Goal: Information Seeking & Learning: Compare options

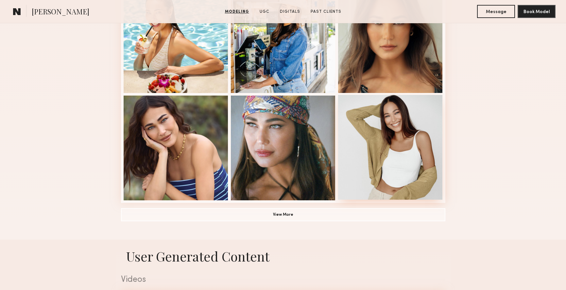
scroll to position [430, 0]
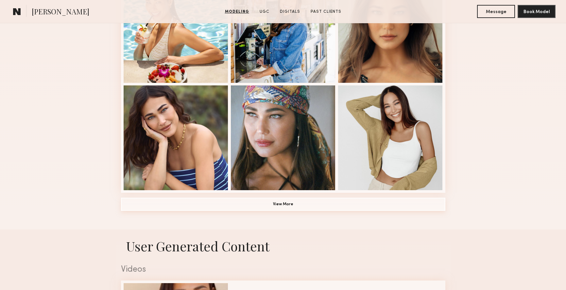
click at [289, 206] on button "View More" at bounding box center [283, 204] width 324 height 13
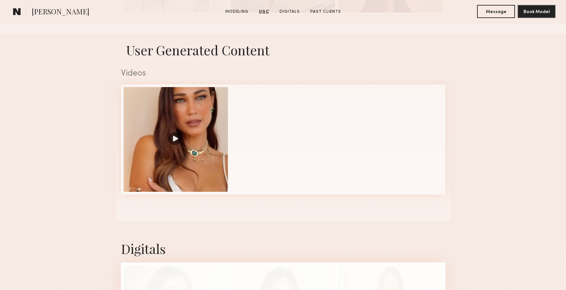
scroll to position [820, 0]
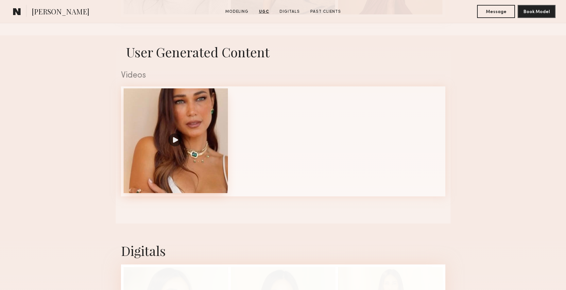
click at [176, 143] on div at bounding box center [176, 140] width 105 height 105
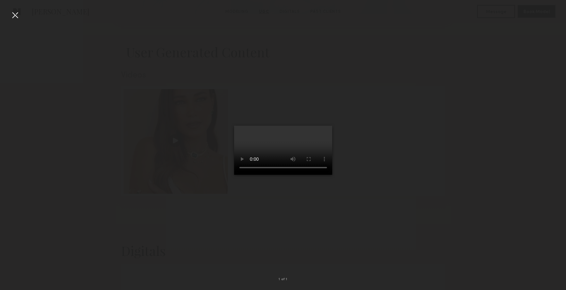
click at [83, 150] on div at bounding box center [283, 139] width 566 height 258
click at [87, 151] on div at bounding box center [283, 139] width 566 height 258
drag, startPoint x: 112, startPoint y: 154, endPoint x: 103, endPoint y: 151, distance: 9.1
click at [111, 154] on div at bounding box center [283, 139] width 566 height 258
click at [16, 18] on div at bounding box center [15, 15] width 10 height 10
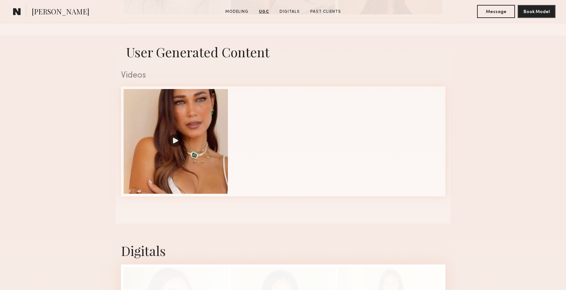
drag, startPoint x: 429, startPoint y: 54, endPoint x: 438, endPoint y: 55, distance: 8.5
click at [429, 54] on h1 "User Generated Content" at bounding box center [283, 51] width 335 height 17
click at [328, 42] on section "User Generated Content Videos 1 of 1" at bounding box center [283, 129] width 335 height 188
click at [290, 9] on link "Digitals" at bounding box center [290, 12] width 26 height 6
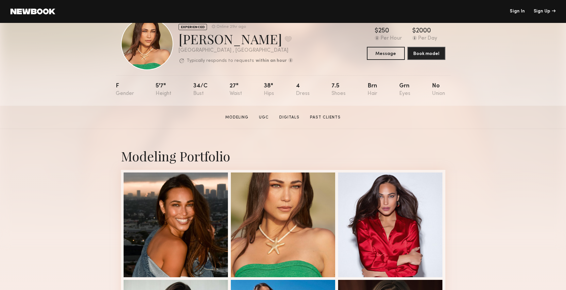
scroll to position [0, 0]
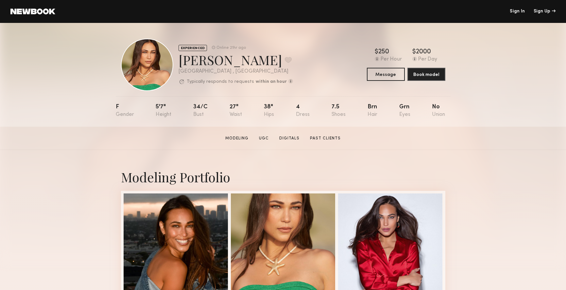
click at [38, 10] on link at bounding box center [32, 12] width 45 height 6
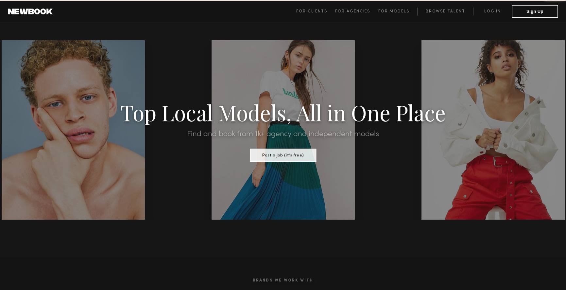
click at [38, 10] on link at bounding box center [30, 12] width 45 height 6
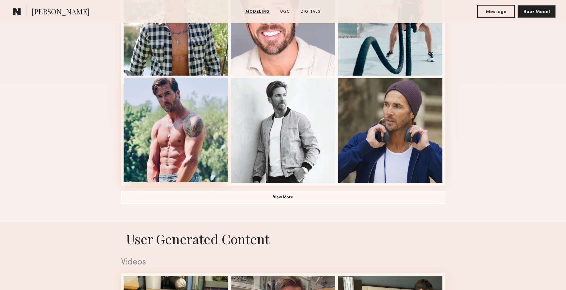
scroll to position [443, 0]
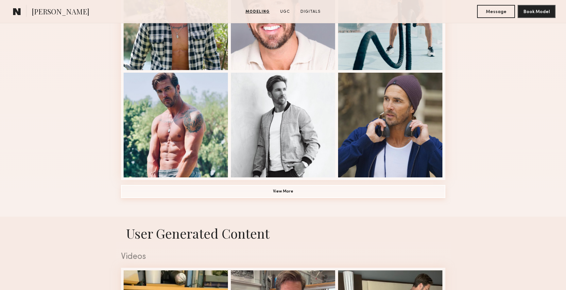
click at [286, 189] on button "View More" at bounding box center [283, 191] width 324 height 13
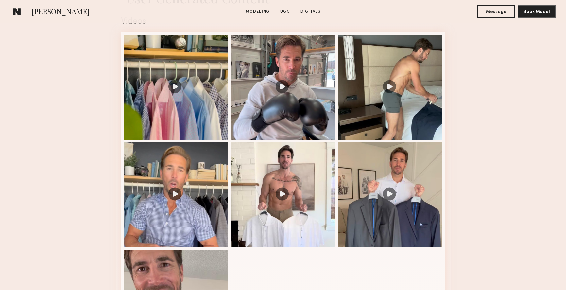
scroll to position [1088, 0]
click at [287, 194] on div at bounding box center [283, 194] width 105 height 105
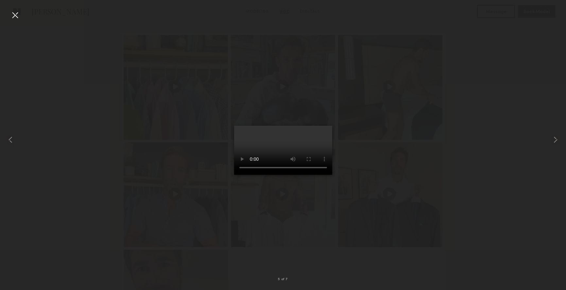
click at [318, 175] on video at bounding box center [283, 150] width 98 height 49
click at [498, 170] on div at bounding box center [283, 139] width 566 height 258
click at [518, 107] on div at bounding box center [283, 139] width 566 height 258
click at [16, 16] on div at bounding box center [15, 15] width 10 height 10
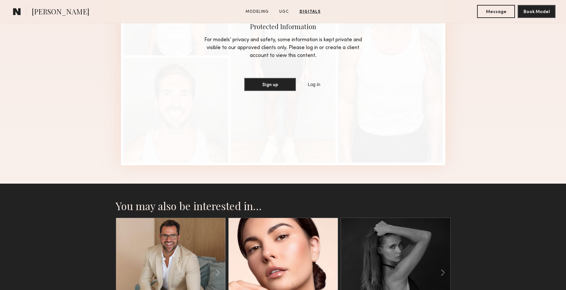
scroll to position [1724, 0]
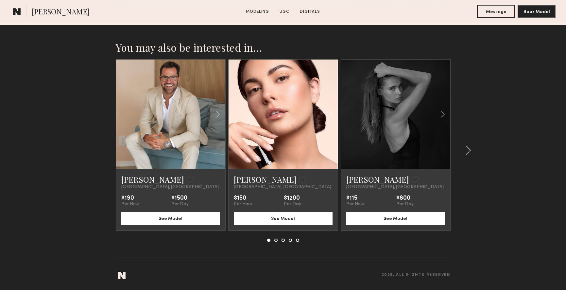
click at [300, 130] on link at bounding box center [283, 114] width 37 height 109
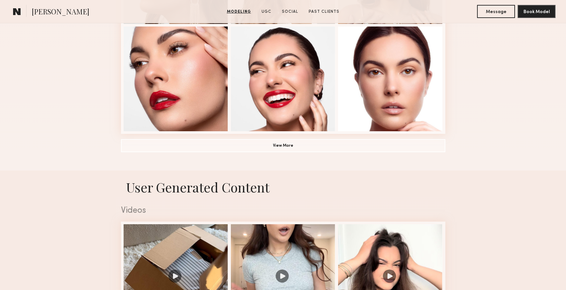
scroll to position [490, 0]
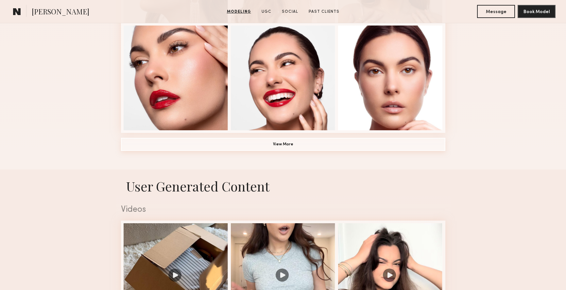
click at [288, 146] on button "View More" at bounding box center [283, 144] width 324 height 13
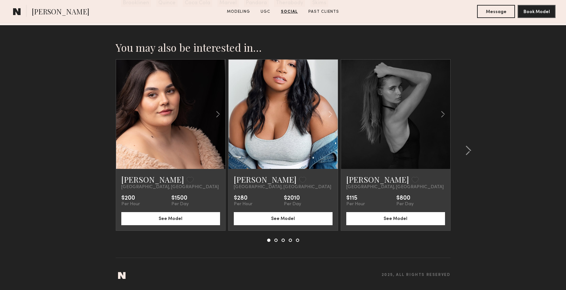
scroll to position [1834, 0]
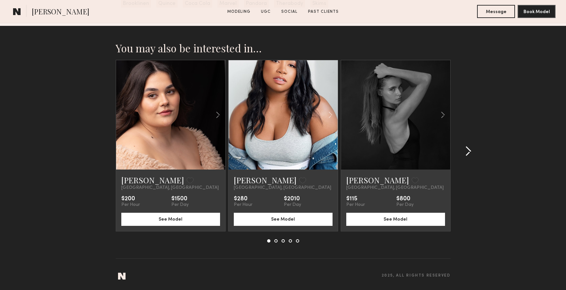
click at [467, 154] on common-icon at bounding box center [468, 151] width 7 height 10
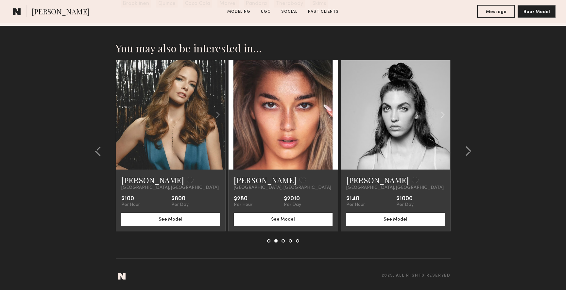
click at [175, 101] on link at bounding box center [170, 114] width 37 height 109
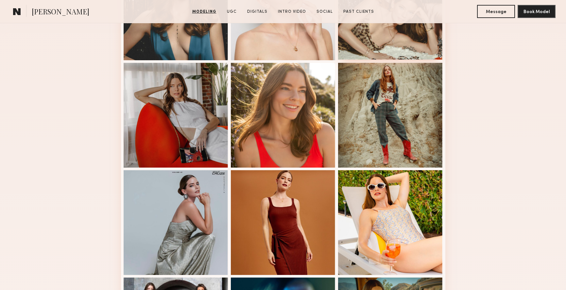
scroll to position [243, 0]
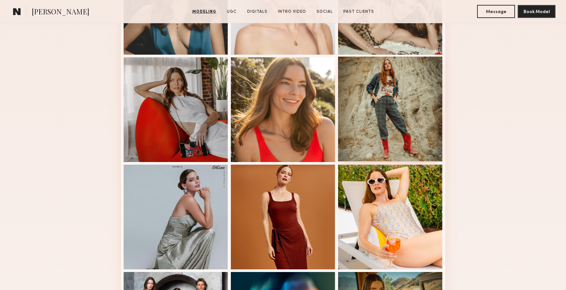
click at [399, 127] on div at bounding box center [390, 109] width 105 height 105
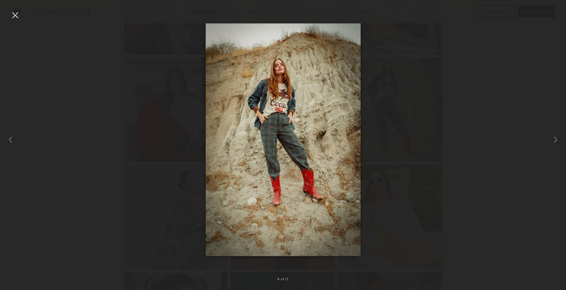
click at [507, 134] on div at bounding box center [283, 139] width 566 height 258
click at [14, 18] on div at bounding box center [15, 15] width 10 height 10
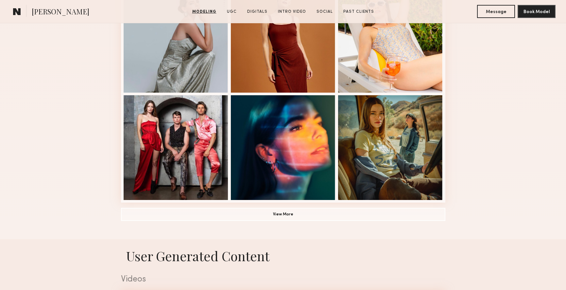
scroll to position [421, 0]
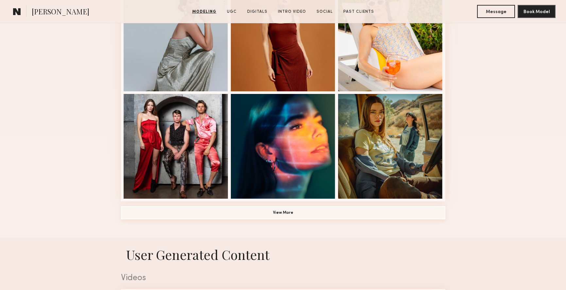
click at [289, 215] on button "View More" at bounding box center [283, 212] width 324 height 13
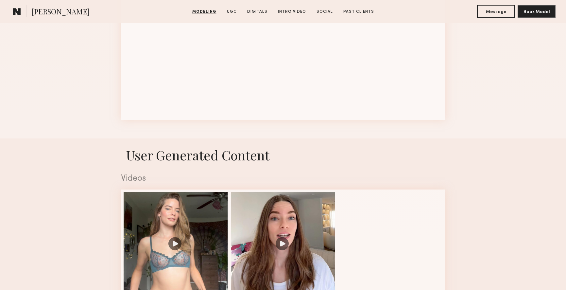
scroll to position [1081, 0]
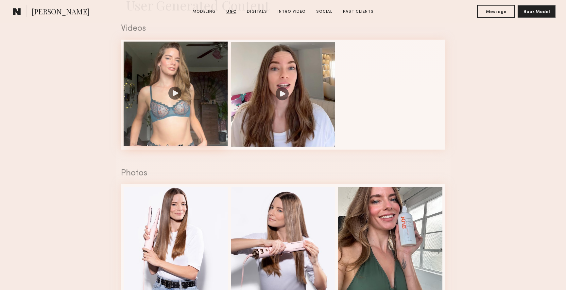
click at [188, 114] on div at bounding box center [176, 94] width 105 height 105
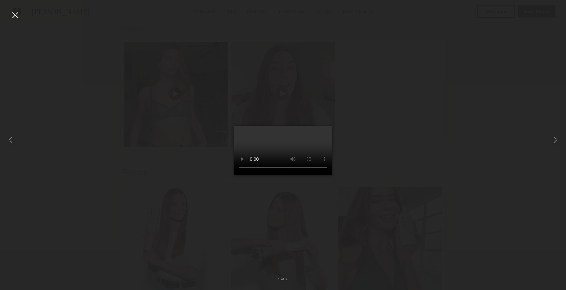
click at [236, 175] on video at bounding box center [283, 150] width 98 height 49
click at [318, 175] on video at bounding box center [283, 150] width 98 height 49
click at [424, 219] on div at bounding box center [283, 139] width 566 height 258
click at [18, 15] on div at bounding box center [15, 15] width 10 height 10
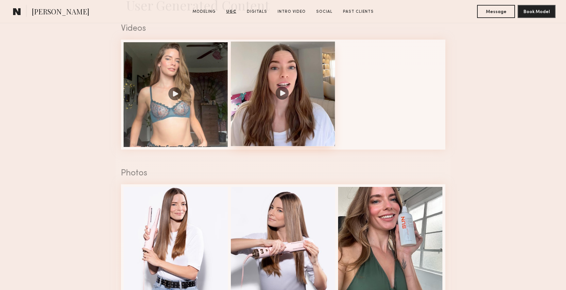
click at [287, 110] on div at bounding box center [283, 94] width 105 height 105
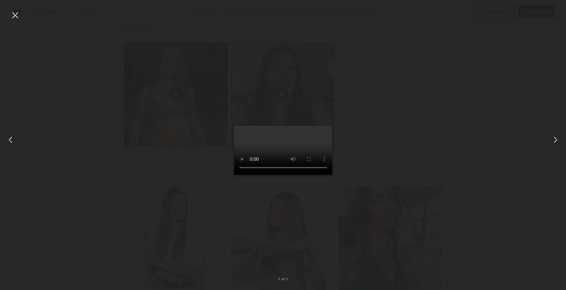
click at [319, 175] on video at bounding box center [283, 150] width 98 height 49
click at [434, 129] on div at bounding box center [283, 139] width 566 height 258
click at [13, 13] on div at bounding box center [15, 15] width 10 height 10
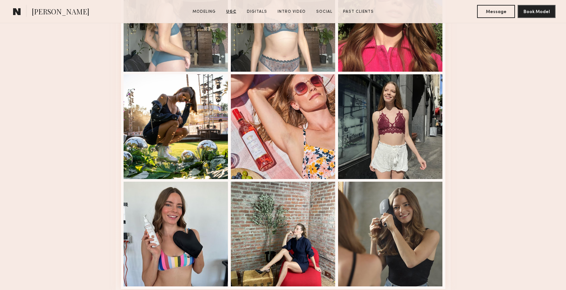
scroll to position [1410, 0]
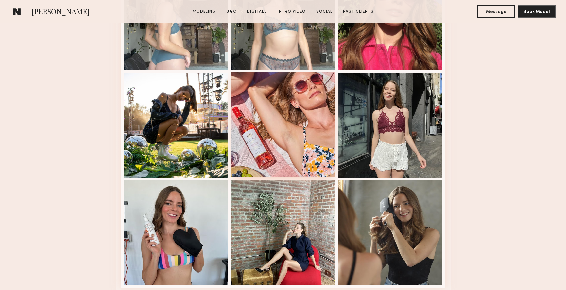
click at [305, 140] on div at bounding box center [283, 124] width 105 height 105
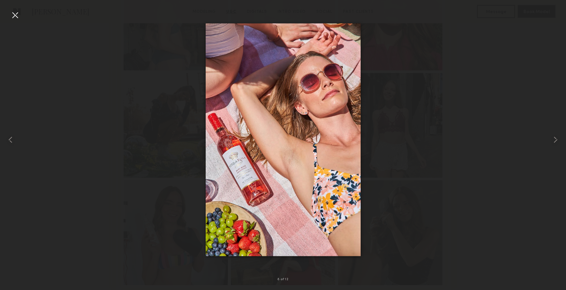
click at [513, 178] on div at bounding box center [283, 139] width 566 height 258
click at [13, 18] on div at bounding box center [15, 15] width 10 height 10
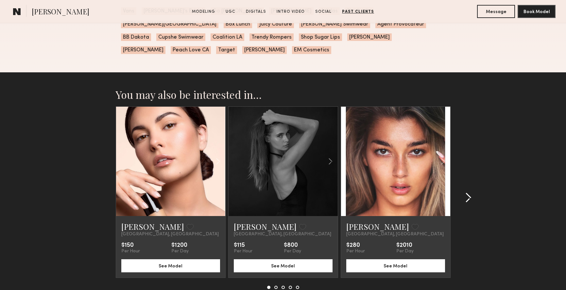
scroll to position [2549, 0]
click at [396, 174] on link at bounding box center [395, 161] width 37 height 109
click at [467, 192] on common-icon at bounding box center [468, 197] width 7 height 10
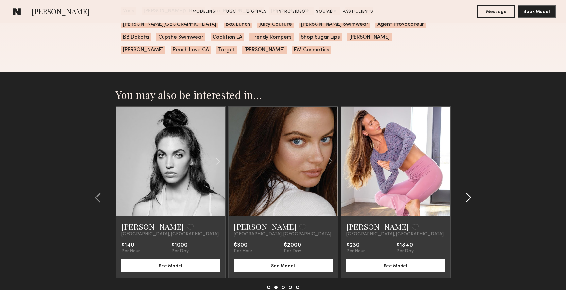
click at [467, 192] on common-icon at bounding box center [468, 197] width 7 height 10
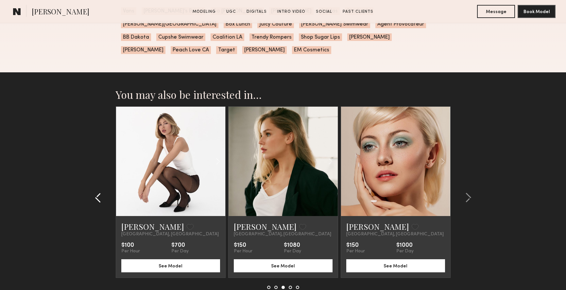
click at [97, 192] on common-icon at bounding box center [98, 197] width 7 height 10
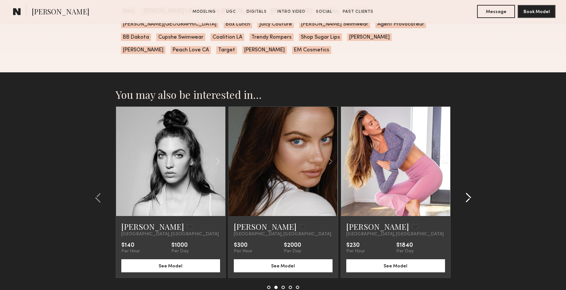
click at [466, 192] on common-icon at bounding box center [468, 197] width 7 height 10
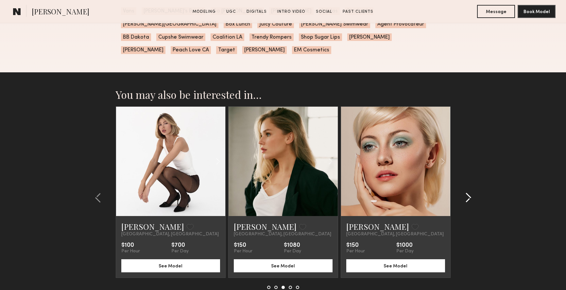
click at [466, 192] on common-icon at bounding box center [468, 197] width 7 height 10
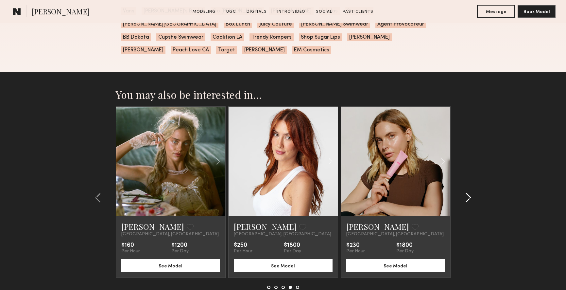
click at [466, 192] on common-icon at bounding box center [468, 197] width 7 height 10
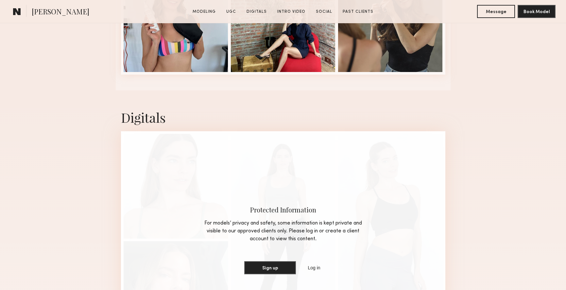
scroll to position [1621, 0]
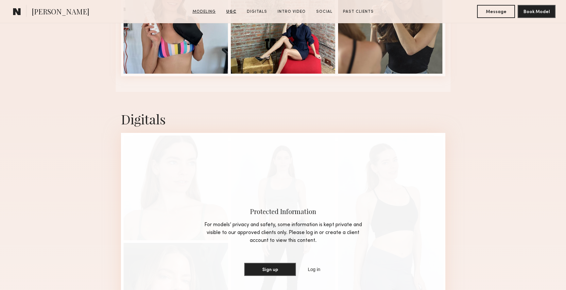
click at [206, 9] on link "Modeling" at bounding box center [204, 12] width 28 height 6
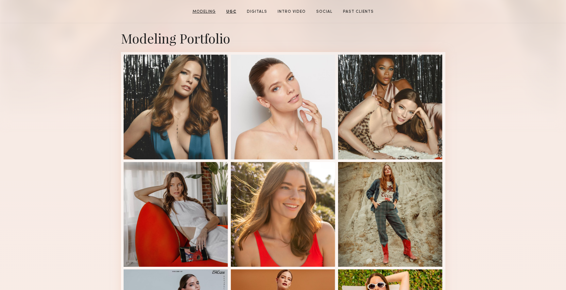
scroll to position [111, 0]
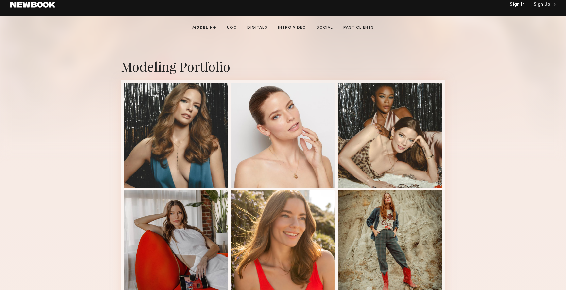
click at [48, 5] on link at bounding box center [32, 5] width 45 height 6
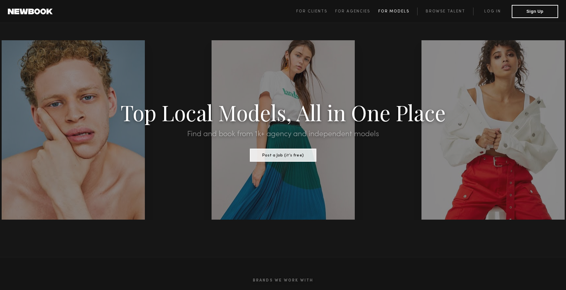
click at [396, 11] on span "For Models" at bounding box center [393, 11] width 31 height 4
click at [440, 11] on link "Browse Talent" at bounding box center [445, 12] width 56 height 8
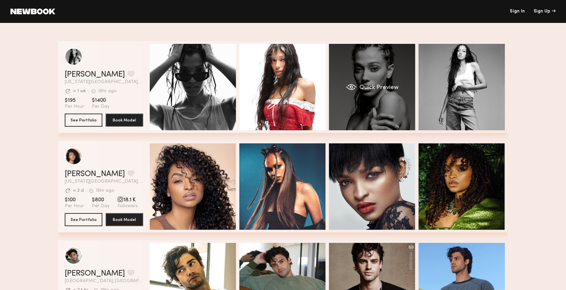
click at [362, 106] on div "Quick Preview" at bounding box center [372, 87] width 86 height 86
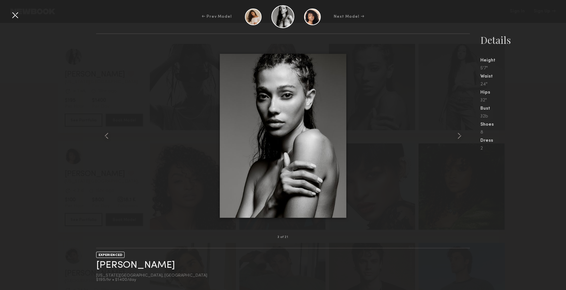
click at [382, 157] on div at bounding box center [282, 135] width 373 height 182
click at [519, 75] on div "Waist" at bounding box center [523, 76] width 86 height 5
click at [14, 16] on div at bounding box center [15, 15] width 10 height 10
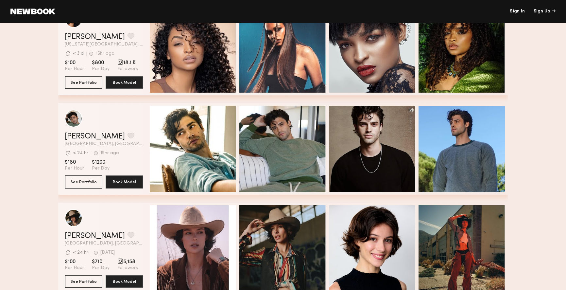
scroll to position [186, 0]
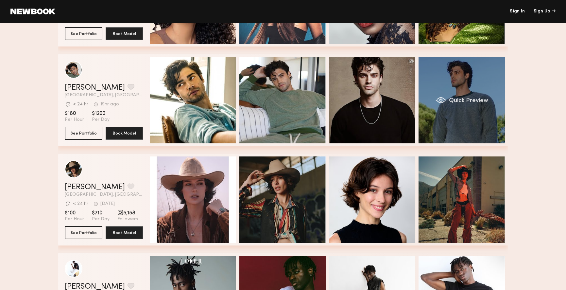
click at [470, 102] on span "Quick Preview" at bounding box center [468, 101] width 39 height 6
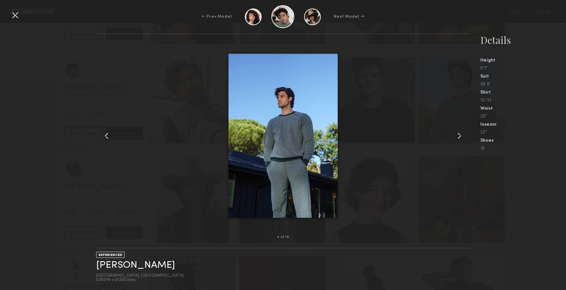
click at [462, 136] on common-icon at bounding box center [459, 135] width 10 height 10
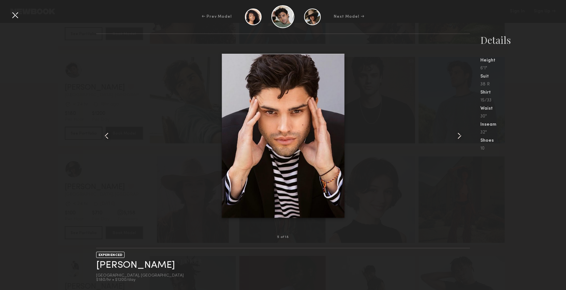
click at [462, 136] on common-icon at bounding box center [459, 135] width 10 height 10
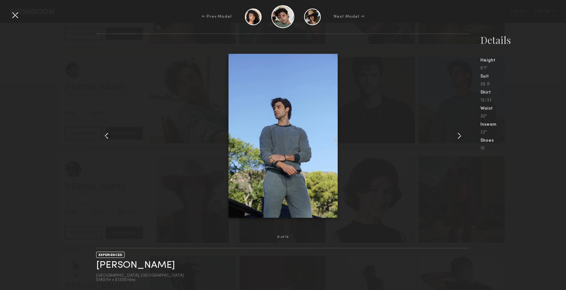
click at [462, 136] on common-icon at bounding box center [459, 135] width 10 height 10
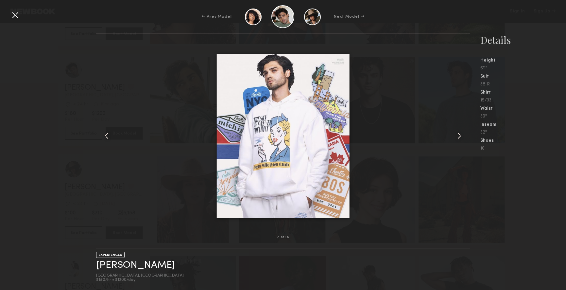
click at [462, 136] on common-icon at bounding box center [459, 135] width 10 height 10
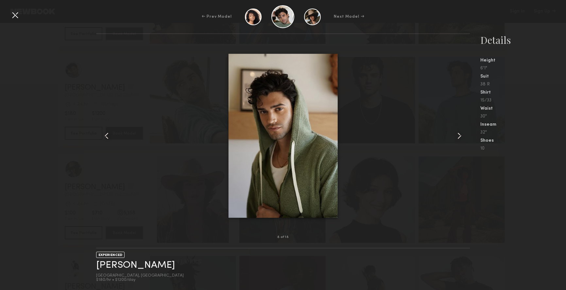
click at [462, 136] on common-icon at bounding box center [459, 135] width 10 height 10
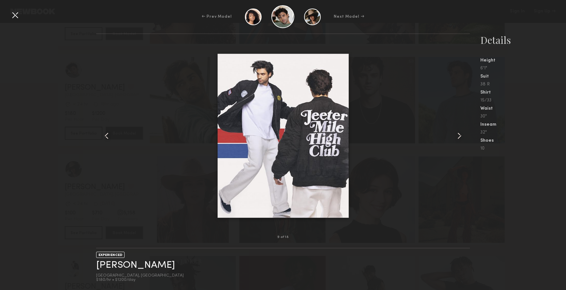
click at [462, 136] on common-icon at bounding box center [459, 135] width 10 height 10
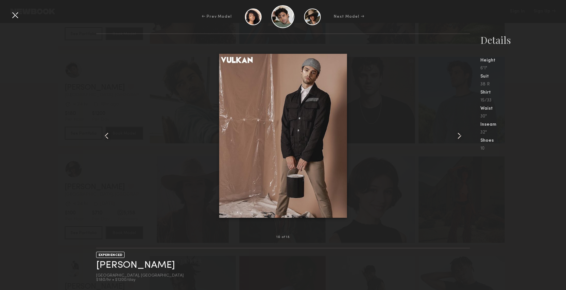
click at [462, 136] on common-icon at bounding box center [459, 135] width 10 height 10
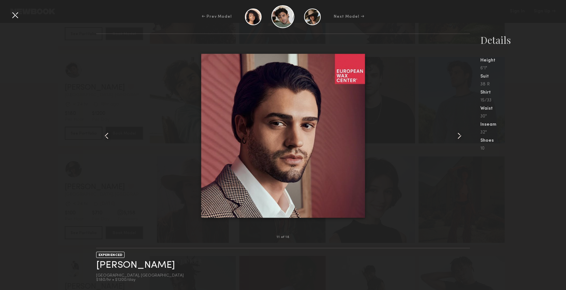
click at [462, 136] on common-icon at bounding box center [459, 135] width 10 height 10
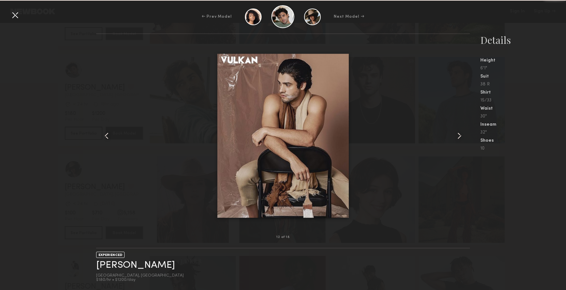
click at [462, 136] on common-icon at bounding box center [459, 135] width 10 height 10
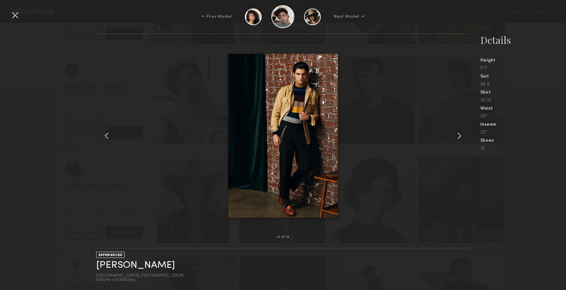
click at [462, 136] on common-icon at bounding box center [459, 135] width 10 height 10
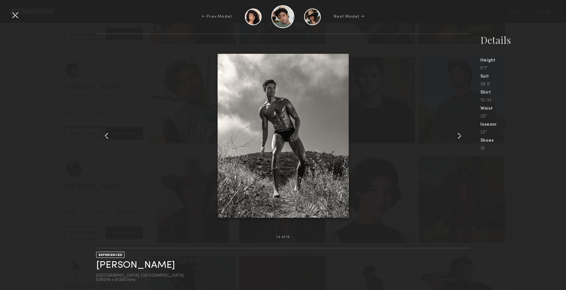
click at [462, 136] on common-icon at bounding box center [459, 135] width 10 height 10
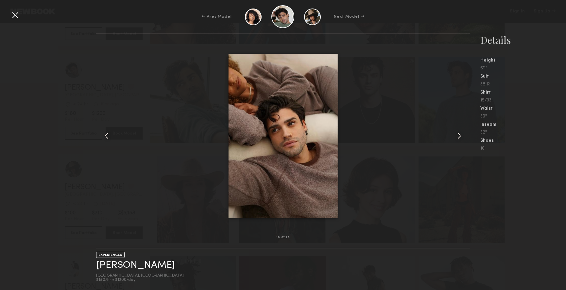
click at [462, 136] on common-icon at bounding box center [459, 135] width 10 height 10
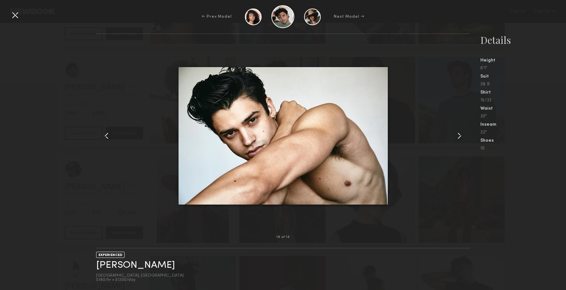
click at [462, 136] on common-icon at bounding box center [459, 135] width 10 height 10
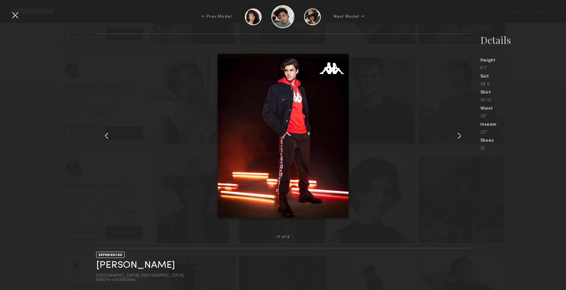
click at [523, 107] on div "Waist" at bounding box center [523, 108] width 86 height 5
click at [18, 12] on div at bounding box center [15, 15] width 10 height 10
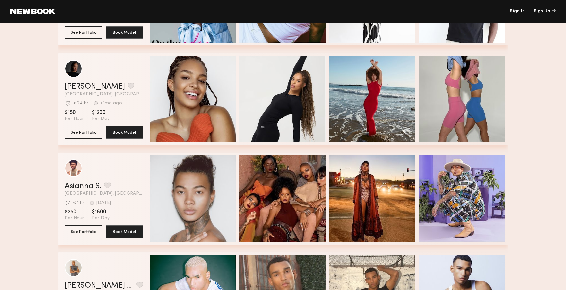
scroll to position [486, 0]
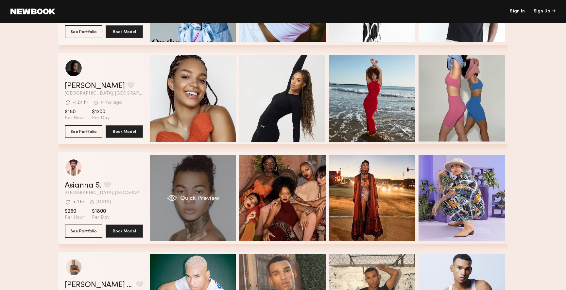
click at [170, 177] on div "Quick Preview" at bounding box center [193, 198] width 86 height 86
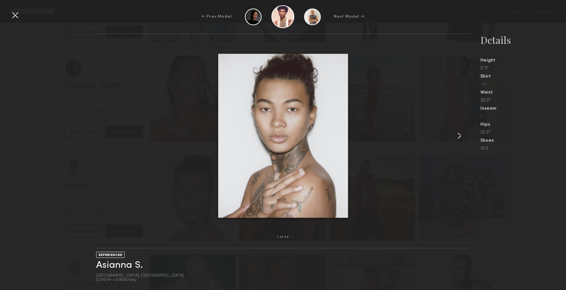
click at [459, 135] on common-icon at bounding box center [459, 135] width 10 height 10
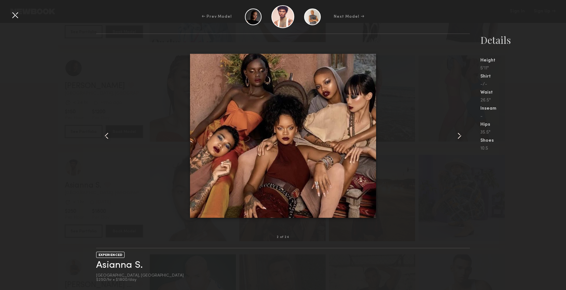
click at [459, 135] on common-icon at bounding box center [459, 135] width 10 height 10
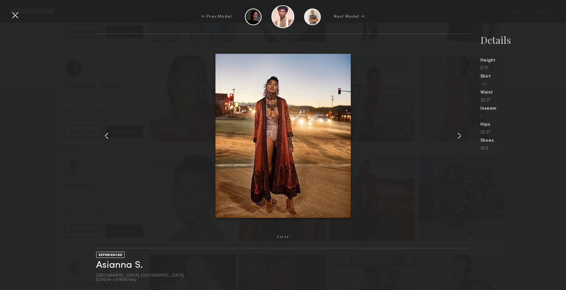
click at [459, 135] on common-icon at bounding box center [459, 135] width 10 height 10
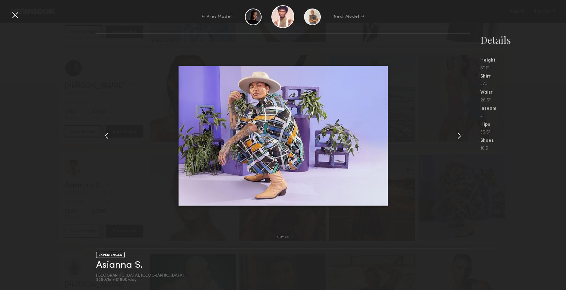
click at [459, 135] on common-icon at bounding box center [459, 135] width 10 height 10
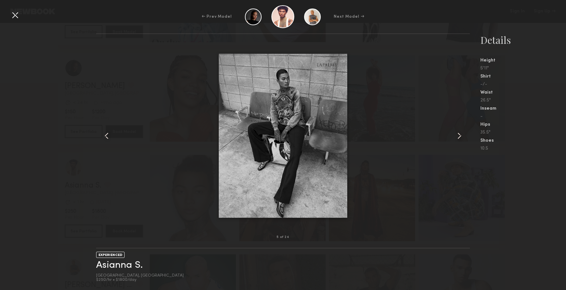
click at [459, 135] on common-icon at bounding box center [459, 135] width 10 height 10
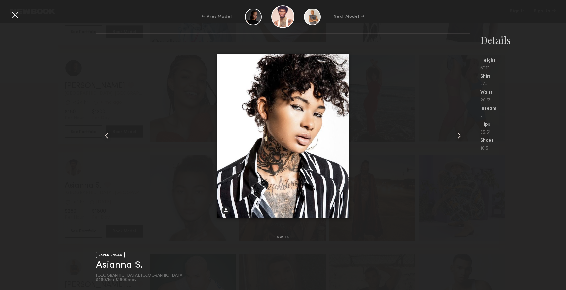
click at [459, 135] on common-icon at bounding box center [459, 135] width 10 height 10
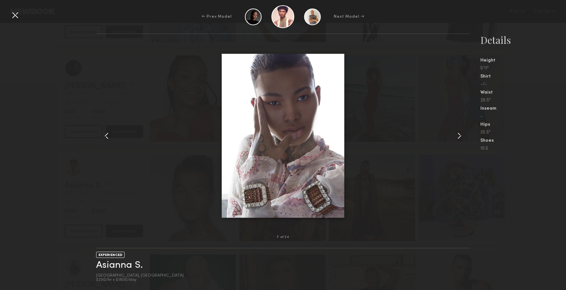
click at [459, 135] on common-icon at bounding box center [459, 135] width 10 height 10
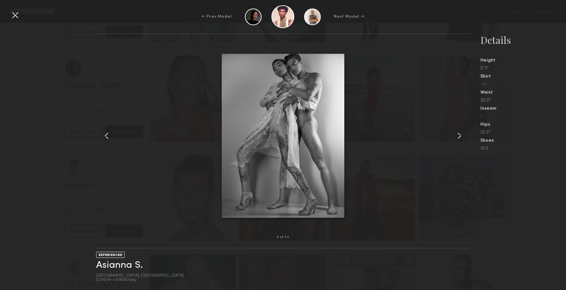
click at [459, 135] on common-icon at bounding box center [459, 135] width 10 height 10
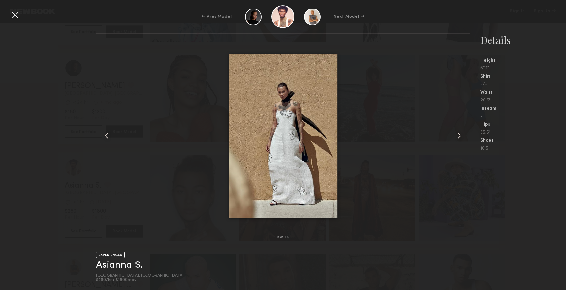
click at [459, 135] on common-icon at bounding box center [459, 135] width 10 height 10
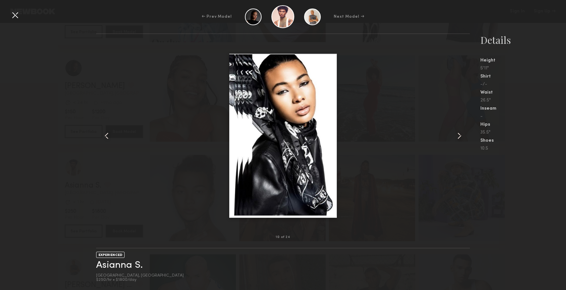
click at [459, 135] on common-icon at bounding box center [459, 135] width 10 height 10
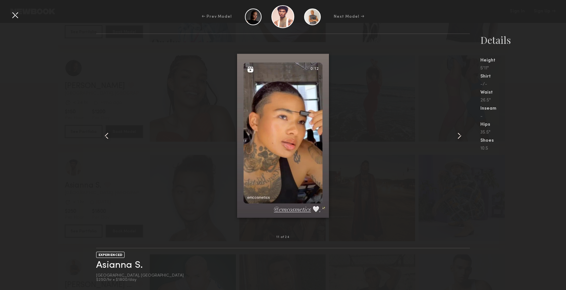
click at [459, 135] on common-icon at bounding box center [459, 135] width 10 height 10
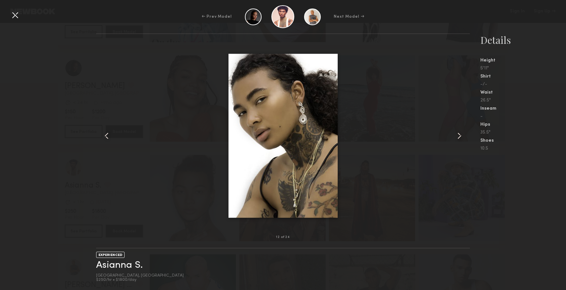
click at [459, 135] on common-icon at bounding box center [459, 135] width 10 height 10
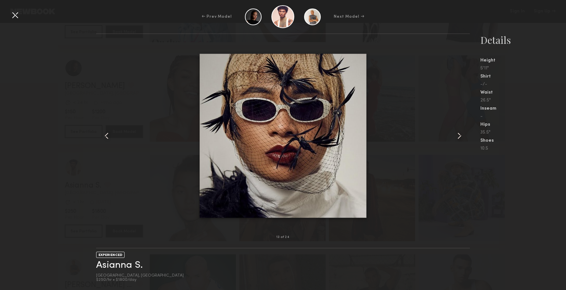
click at [459, 135] on common-icon at bounding box center [459, 135] width 10 height 10
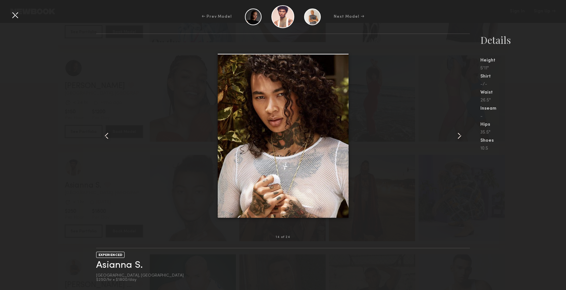
click at [459, 135] on common-icon at bounding box center [459, 135] width 10 height 10
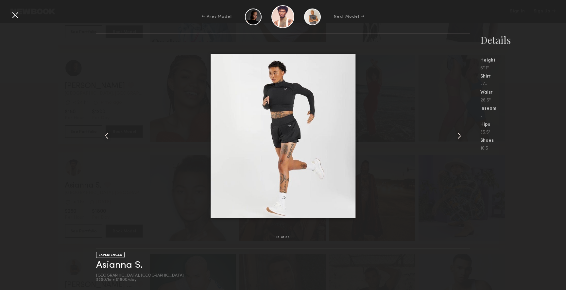
click at [459, 135] on common-icon at bounding box center [459, 135] width 10 height 10
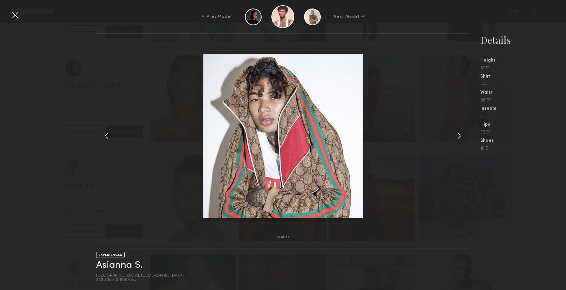
click at [459, 135] on common-icon at bounding box center [459, 135] width 10 height 10
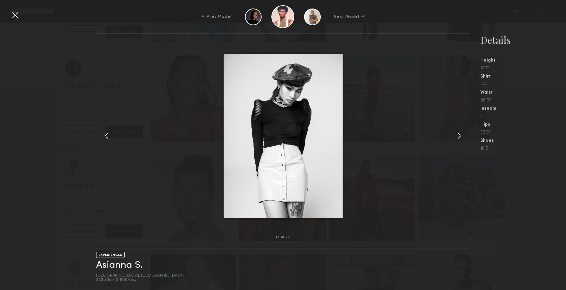
click at [459, 135] on common-icon at bounding box center [459, 135] width 10 height 10
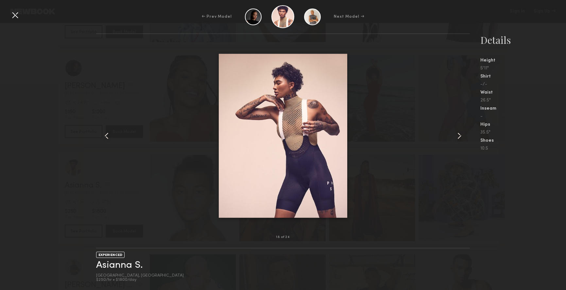
click at [459, 135] on common-icon at bounding box center [459, 135] width 10 height 10
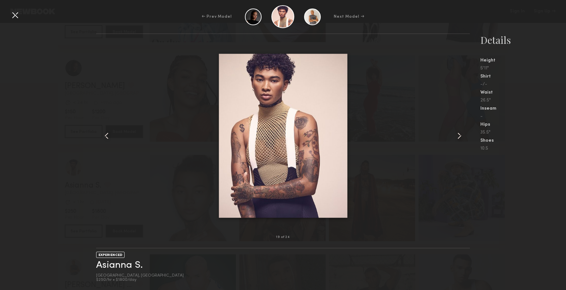
click at [459, 135] on common-icon at bounding box center [459, 135] width 10 height 10
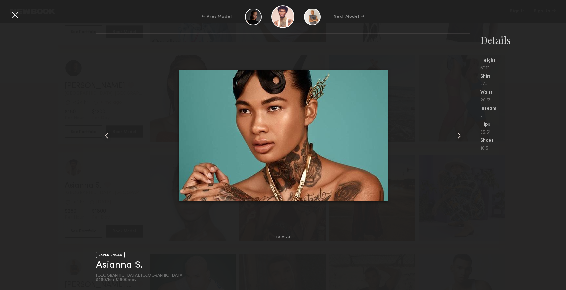
click at [459, 135] on common-icon at bounding box center [459, 135] width 10 height 10
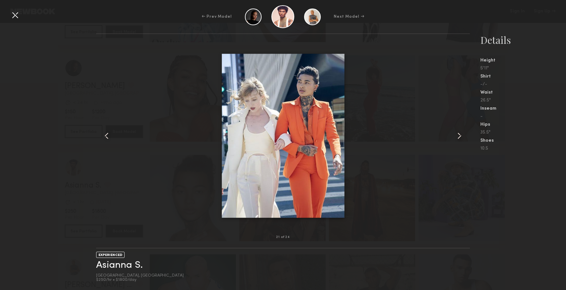
click at [459, 135] on common-icon at bounding box center [459, 135] width 10 height 10
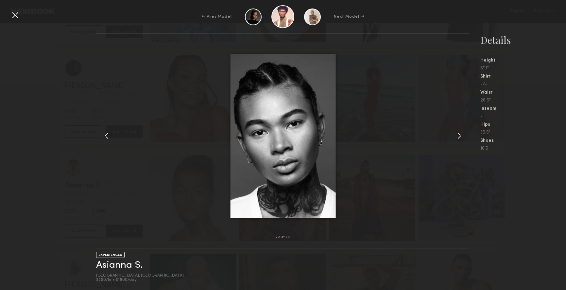
click at [459, 135] on common-icon at bounding box center [459, 135] width 10 height 10
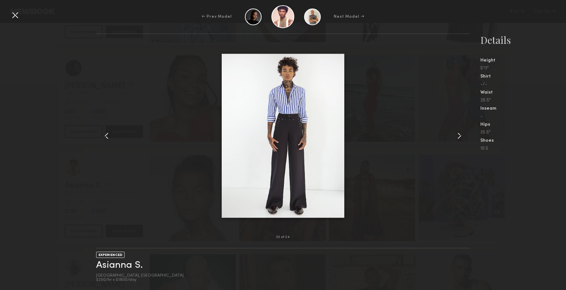
click at [459, 135] on common-icon at bounding box center [459, 135] width 10 height 10
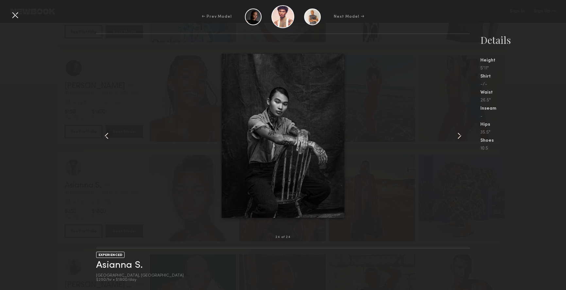
click at [517, 200] on nb-gallery-model-stats "Details Height 5'11" Shirt -/- Waist 26.5" Inseam - Hips 35.5" Shoes 10.5" at bounding box center [518, 161] width 96 height 256
click at [15, 17] on div at bounding box center [15, 15] width 10 height 10
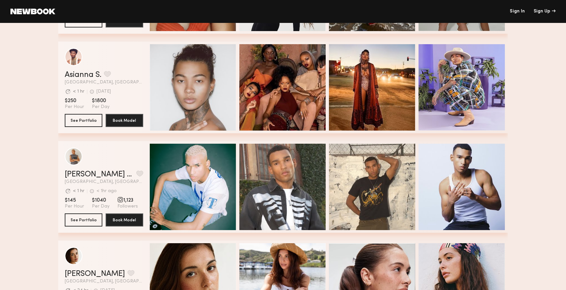
scroll to position [596, 0]
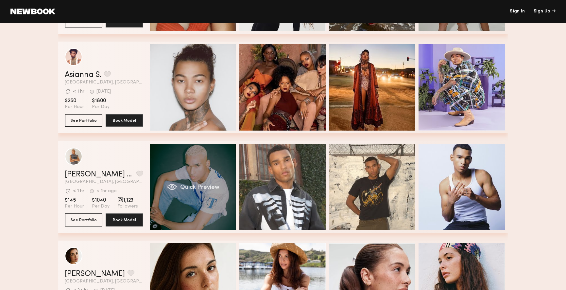
click at [202, 174] on div "Quick Preview" at bounding box center [193, 187] width 86 height 86
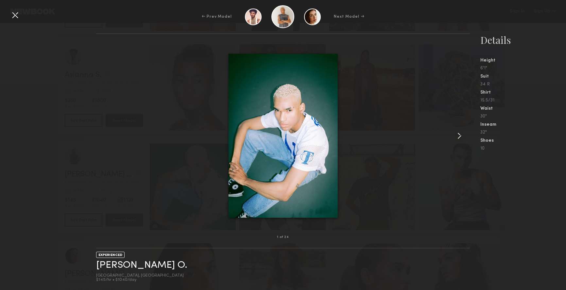
click at [460, 136] on common-icon at bounding box center [459, 135] width 10 height 10
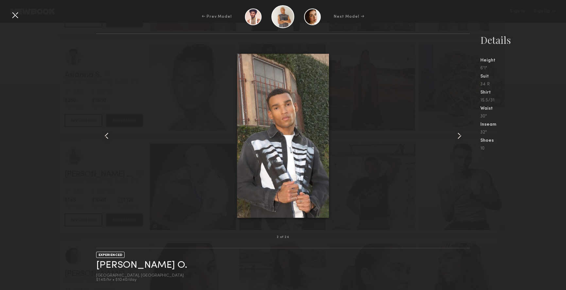
click at [460, 136] on common-icon at bounding box center [459, 135] width 10 height 10
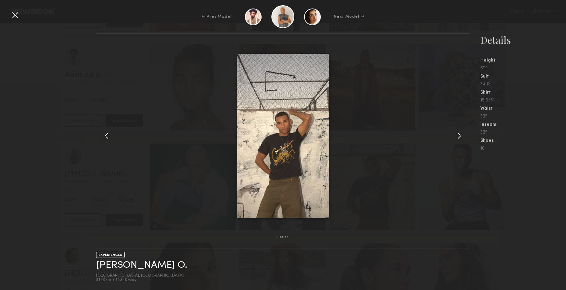
click at [460, 136] on common-icon at bounding box center [459, 135] width 10 height 10
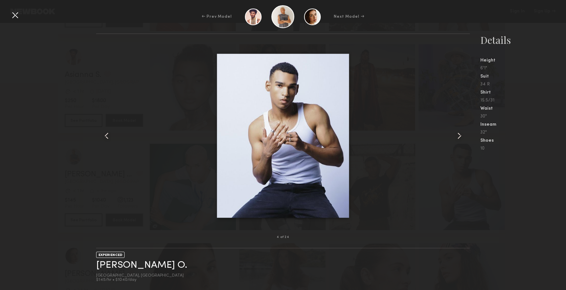
click at [460, 136] on common-icon at bounding box center [459, 135] width 10 height 10
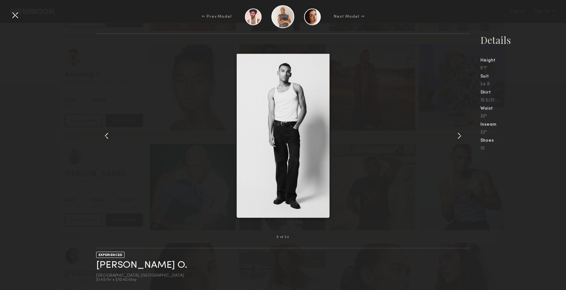
click at [460, 136] on common-icon at bounding box center [459, 135] width 10 height 10
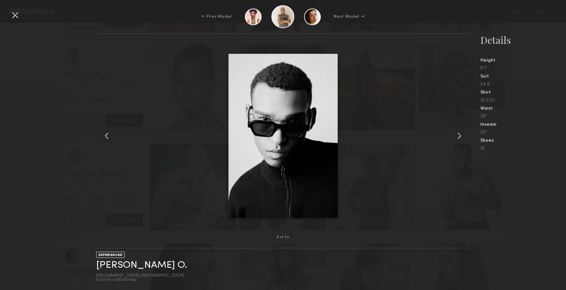
click at [460, 136] on common-icon at bounding box center [459, 135] width 10 height 10
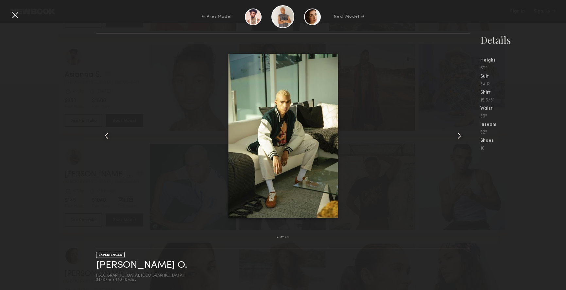
click at [460, 136] on common-icon at bounding box center [459, 135] width 10 height 10
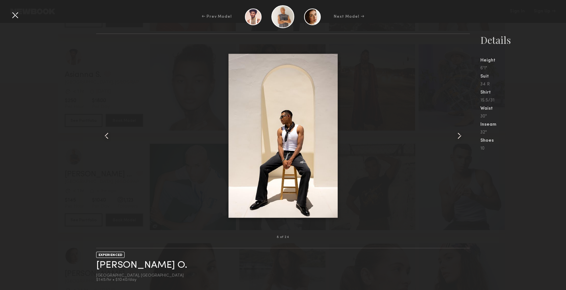
click at [460, 136] on common-icon at bounding box center [459, 135] width 10 height 10
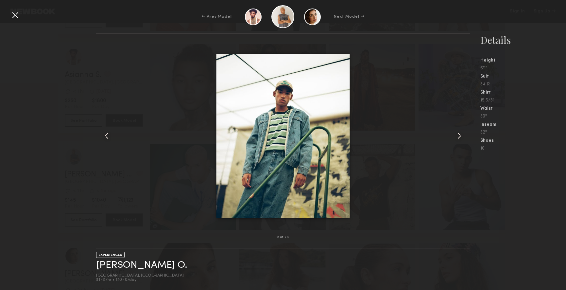
click at [460, 136] on common-icon at bounding box center [459, 135] width 10 height 10
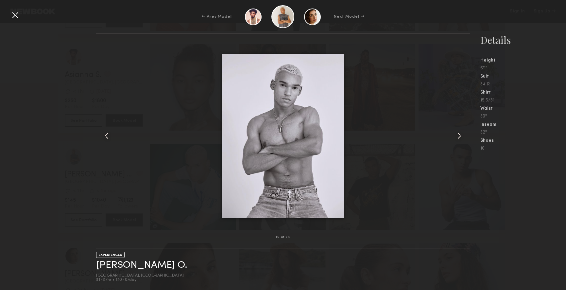
click at [460, 136] on common-icon at bounding box center [459, 135] width 10 height 10
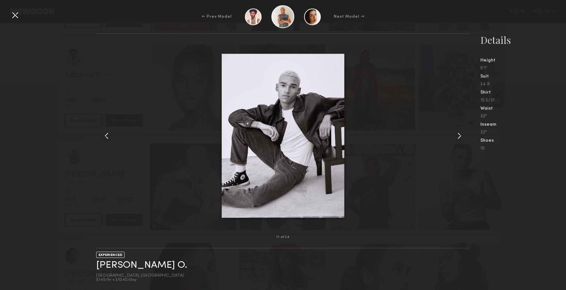
click at [460, 136] on common-icon at bounding box center [459, 135] width 10 height 10
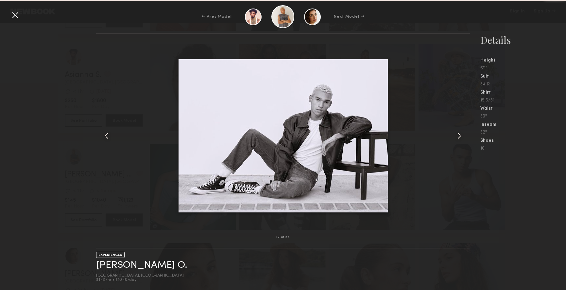
click at [460, 136] on common-icon at bounding box center [459, 135] width 10 height 10
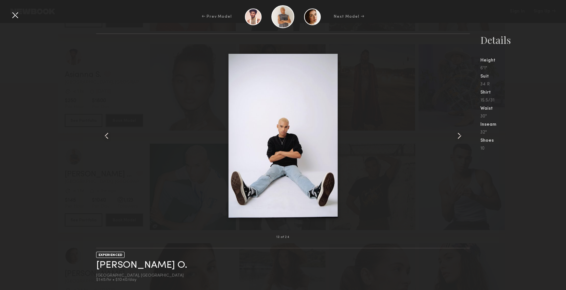
click at [460, 136] on common-icon at bounding box center [459, 135] width 10 height 10
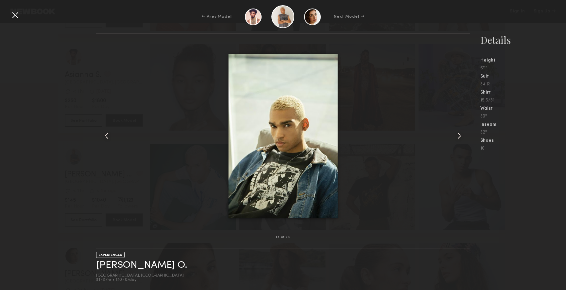
click at [460, 136] on common-icon at bounding box center [459, 135] width 10 height 10
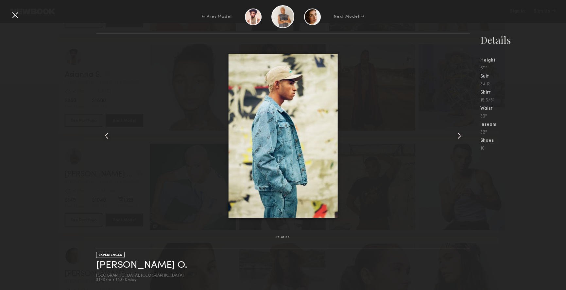
click at [460, 136] on common-icon at bounding box center [459, 135] width 10 height 10
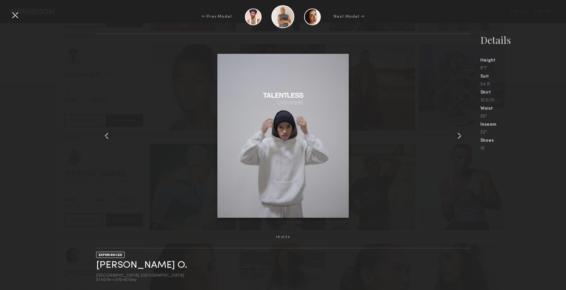
click at [460, 136] on common-icon at bounding box center [459, 135] width 10 height 10
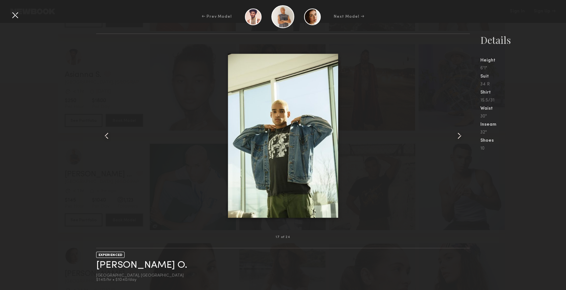
click at [460, 136] on common-icon at bounding box center [459, 135] width 10 height 10
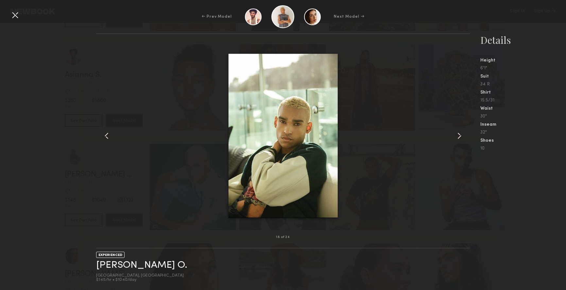
click at [460, 136] on common-icon at bounding box center [459, 135] width 10 height 10
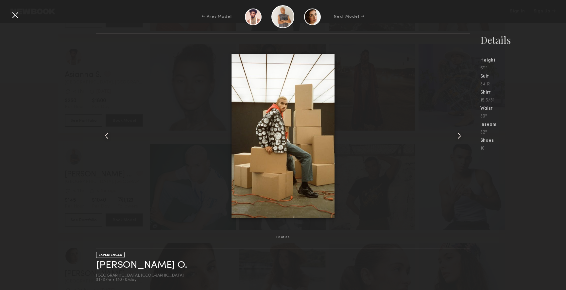
click at [460, 136] on common-icon at bounding box center [459, 135] width 10 height 10
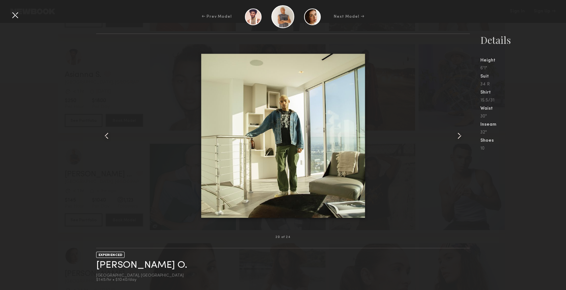
click at [460, 136] on common-icon at bounding box center [459, 135] width 10 height 10
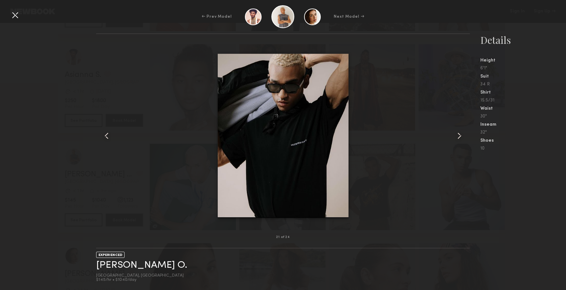
click at [460, 136] on common-icon at bounding box center [459, 135] width 10 height 10
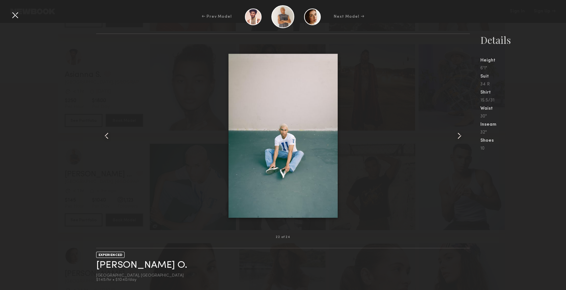
click at [460, 136] on common-icon at bounding box center [459, 135] width 10 height 10
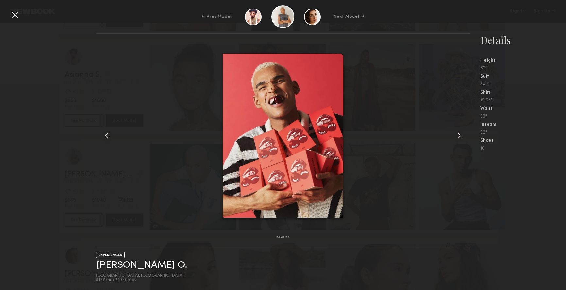
click at [460, 136] on common-icon at bounding box center [459, 135] width 10 height 10
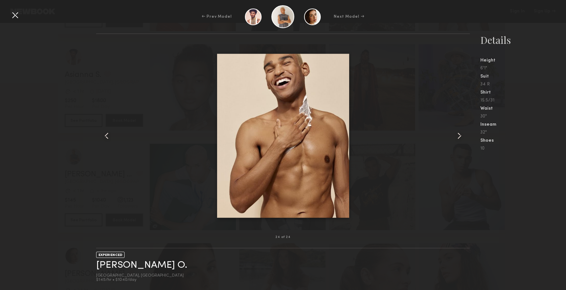
click at [460, 136] on common-icon at bounding box center [459, 135] width 10 height 10
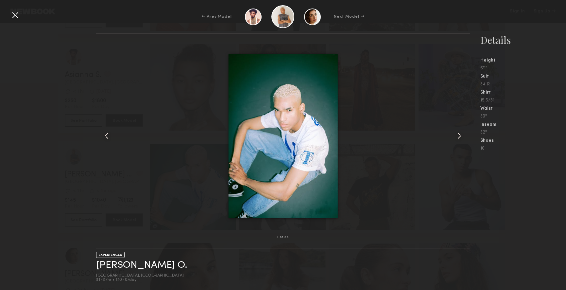
click at [460, 136] on common-icon at bounding box center [459, 135] width 10 height 10
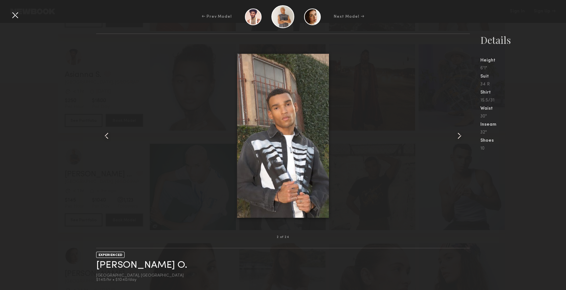
click at [468, 16] on div "← Prev Model Next Model →" at bounding box center [283, 16] width 566 height 23
click at [14, 14] on div at bounding box center [15, 15] width 10 height 10
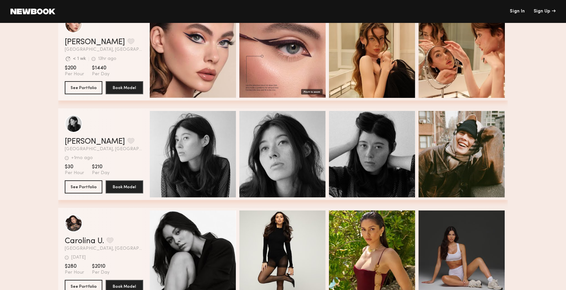
scroll to position [1246, 0]
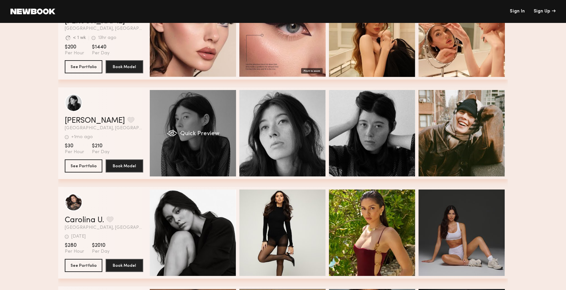
click at [208, 132] on span "Quick Preview" at bounding box center [199, 134] width 39 height 6
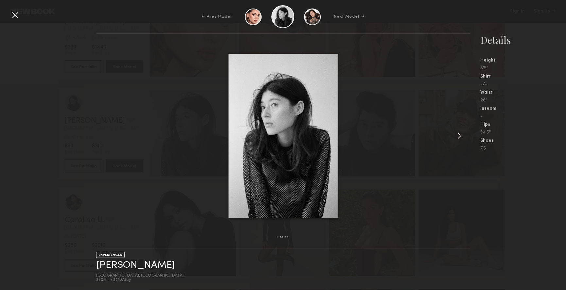
click at [460, 133] on common-icon at bounding box center [459, 135] width 10 height 10
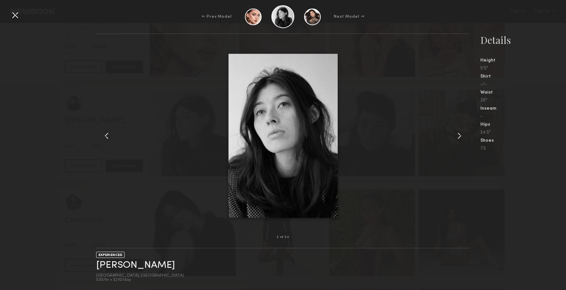
click at [460, 133] on common-icon at bounding box center [459, 135] width 10 height 10
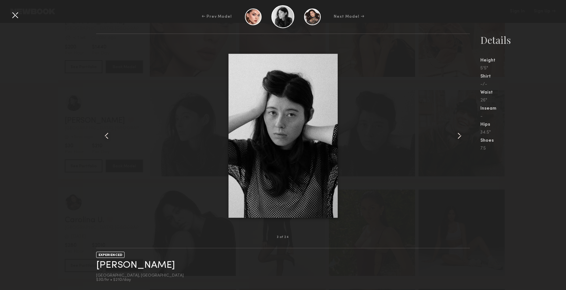
click at [460, 133] on common-icon at bounding box center [459, 135] width 10 height 10
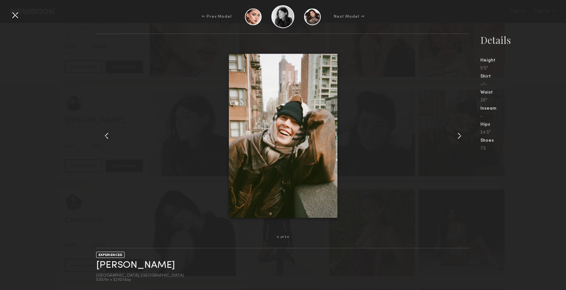
click at [460, 133] on common-icon at bounding box center [459, 135] width 10 height 10
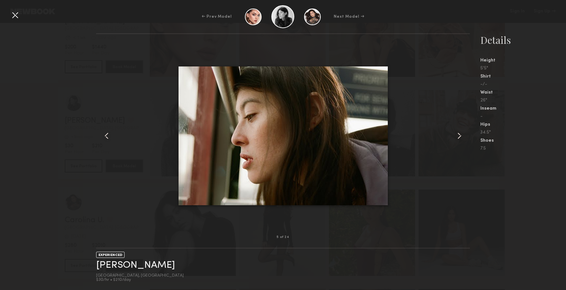
click at [460, 133] on common-icon at bounding box center [459, 135] width 10 height 10
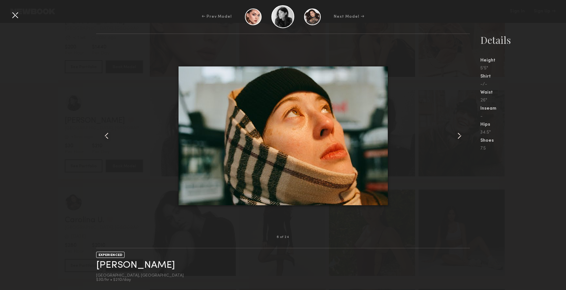
click at [460, 133] on common-icon at bounding box center [459, 135] width 10 height 10
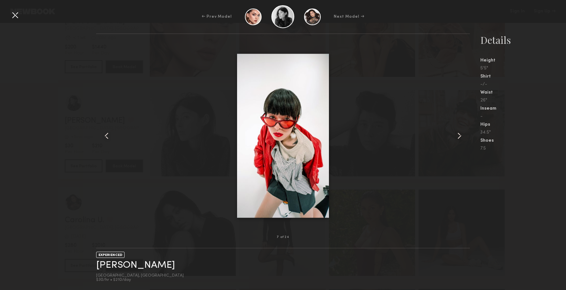
click at [460, 133] on common-icon at bounding box center [459, 135] width 10 height 10
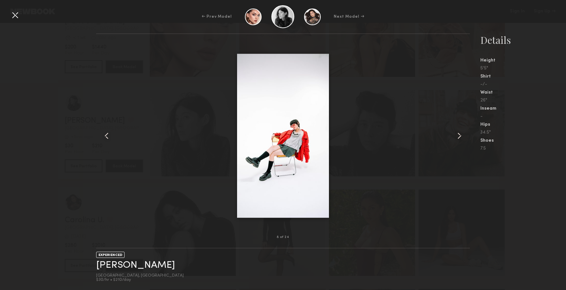
click at [460, 133] on common-icon at bounding box center [459, 135] width 10 height 10
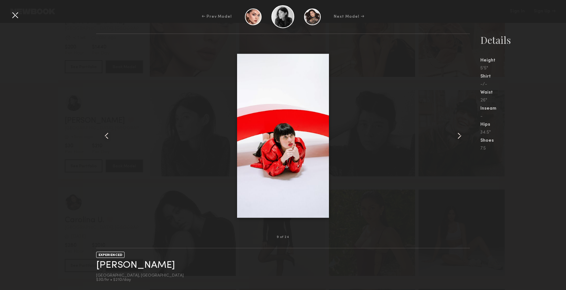
click at [460, 133] on common-icon at bounding box center [459, 135] width 10 height 10
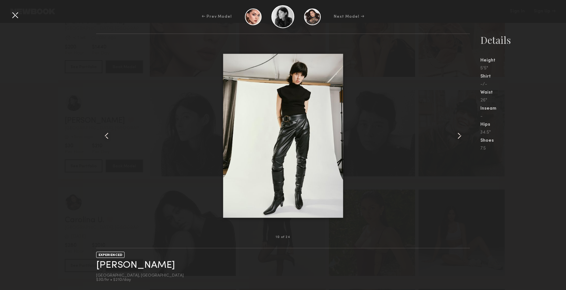
click at [460, 133] on common-icon at bounding box center [459, 135] width 10 height 10
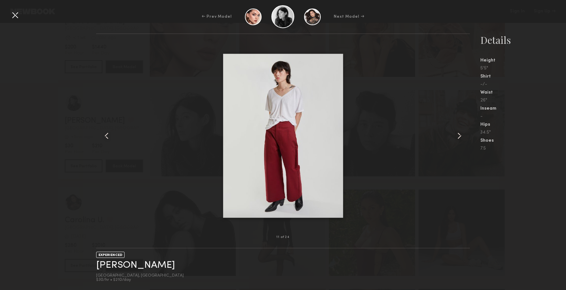
click at [460, 133] on common-icon at bounding box center [459, 135] width 10 height 10
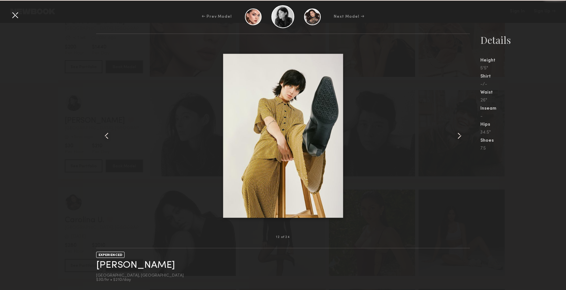
click at [460, 133] on common-icon at bounding box center [459, 135] width 10 height 10
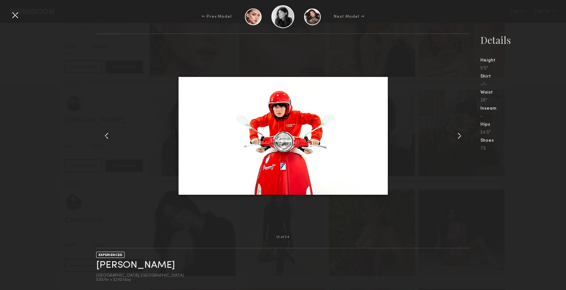
click at [460, 133] on common-icon at bounding box center [459, 135] width 10 height 10
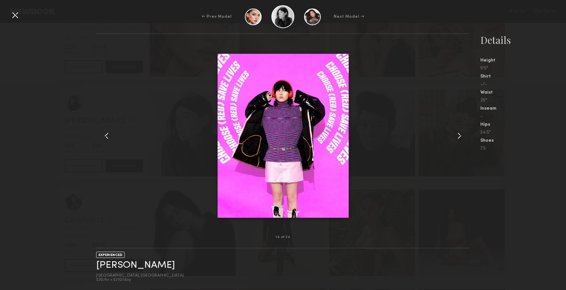
click at [460, 133] on common-icon at bounding box center [459, 135] width 10 height 10
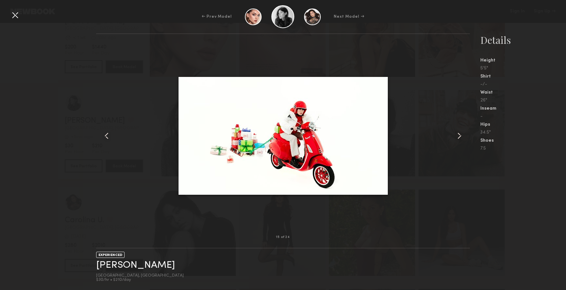
click at [460, 133] on common-icon at bounding box center [459, 135] width 10 height 10
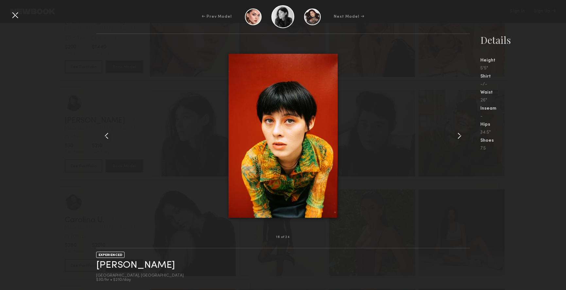
click at [460, 133] on common-icon at bounding box center [459, 135] width 10 height 10
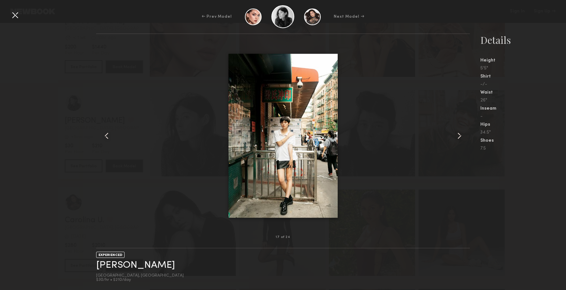
click at [460, 133] on common-icon at bounding box center [459, 135] width 10 height 10
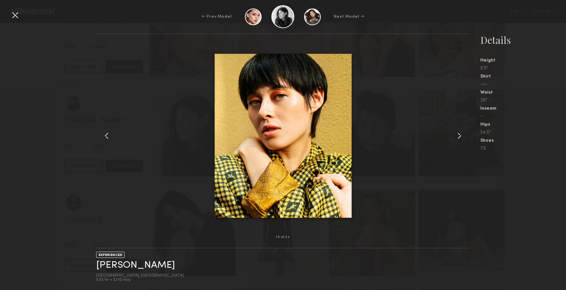
click at [460, 133] on common-icon at bounding box center [459, 135] width 10 height 10
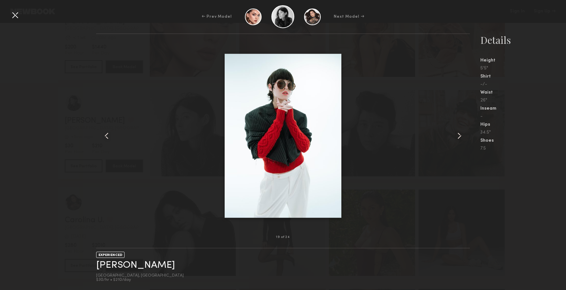
click at [460, 133] on common-icon at bounding box center [459, 135] width 10 height 10
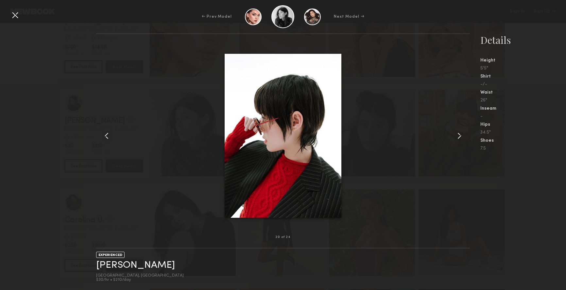
click at [460, 133] on common-icon at bounding box center [459, 135] width 10 height 10
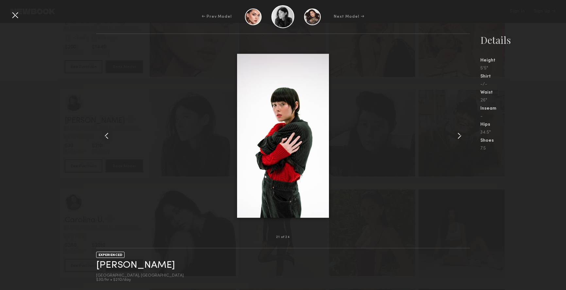
click at [460, 133] on common-icon at bounding box center [459, 135] width 10 height 10
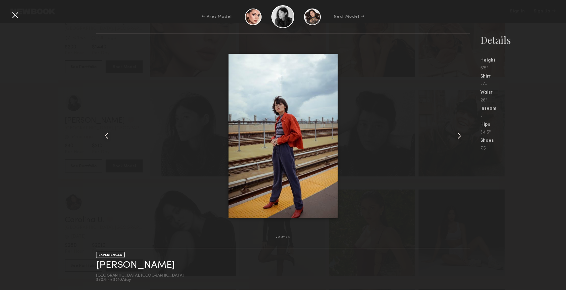
click at [460, 133] on common-icon at bounding box center [459, 135] width 10 height 10
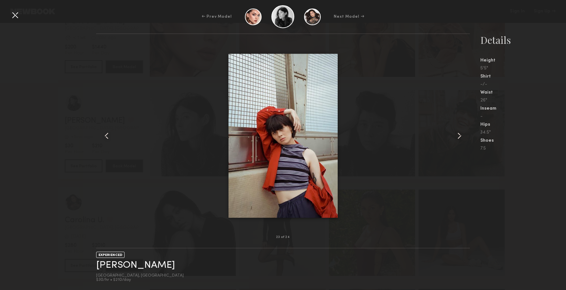
click at [460, 133] on common-icon at bounding box center [459, 135] width 10 height 10
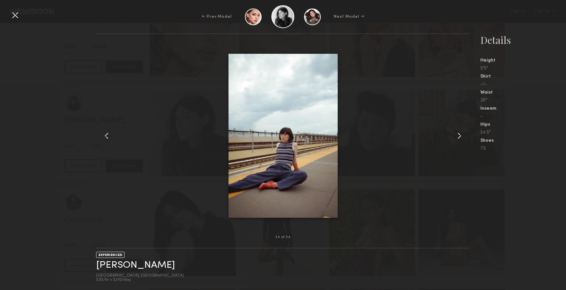
click at [460, 133] on common-icon at bounding box center [459, 135] width 10 height 10
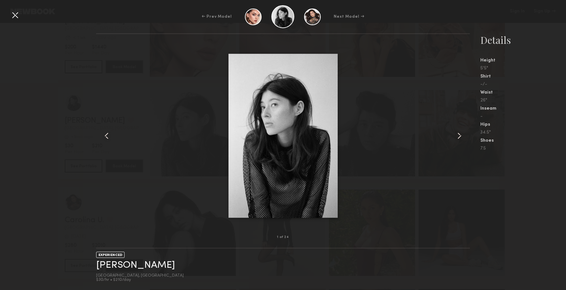
click at [460, 133] on common-icon at bounding box center [459, 135] width 10 height 10
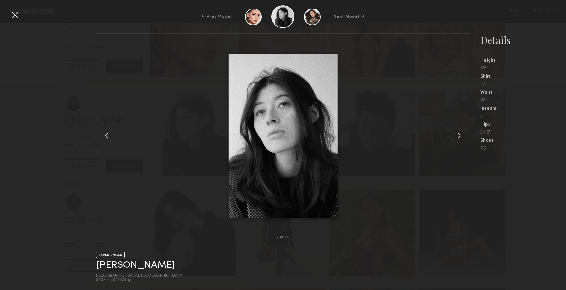
click at [460, 133] on common-icon at bounding box center [459, 135] width 10 height 10
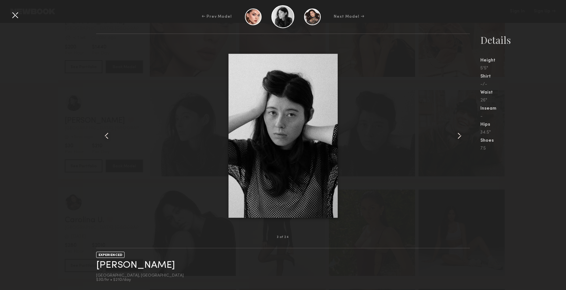
click at [460, 133] on common-icon at bounding box center [459, 135] width 10 height 10
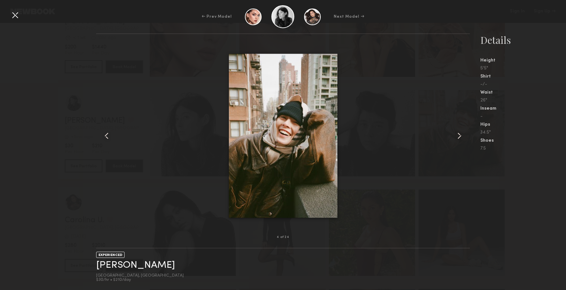
click at [15, 15] on div at bounding box center [15, 15] width 10 height 10
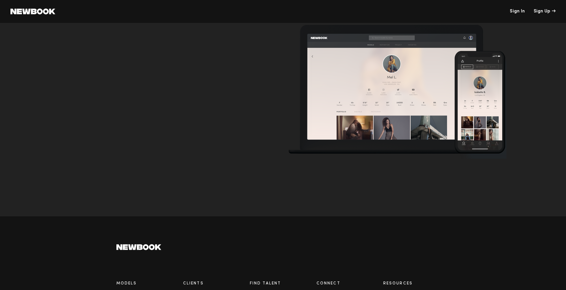
scroll to position [2024, 0]
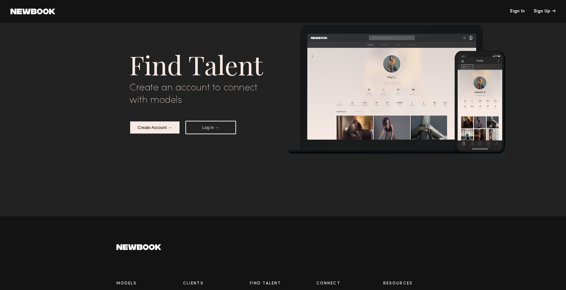
click at [60, 59] on nb-create-account-notice "Find Talent Create an account to connect with models Create Account → Log in → …" at bounding box center [283, 145] width 566 height 290
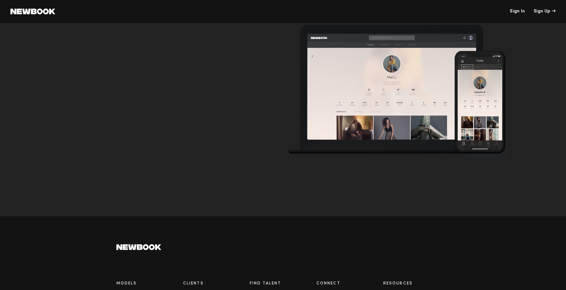
scroll to position [2232, 0]
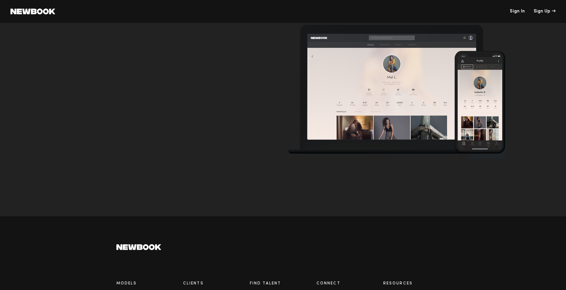
scroll to position [2118, 0]
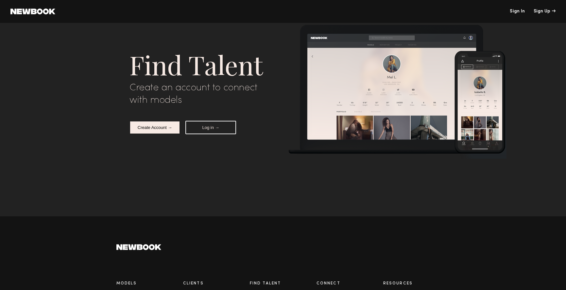
scroll to position [0, 0]
